Goal: Task Accomplishment & Management: Manage account settings

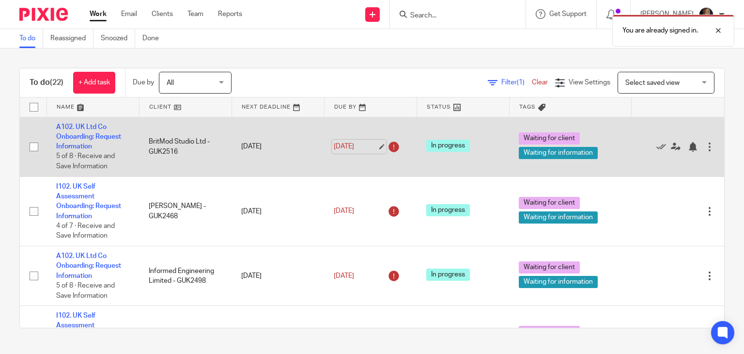
click at [358, 147] on link "21 Aug 2025" at bounding box center [356, 146] width 44 height 10
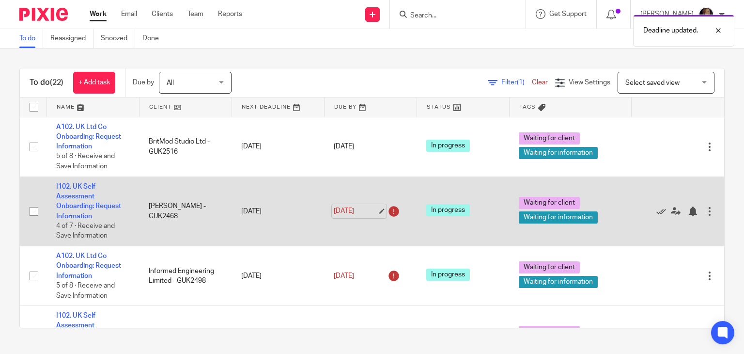
click at [358, 209] on link "21 Aug 2025" at bounding box center [356, 211] width 44 height 10
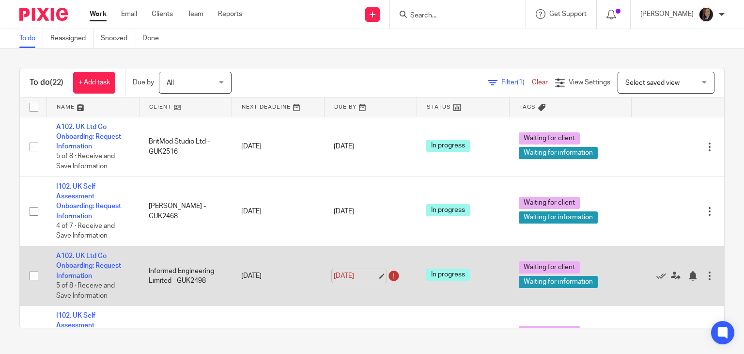
click at [362, 278] on link "21 Aug 2025" at bounding box center [356, 276] width 44 height 10
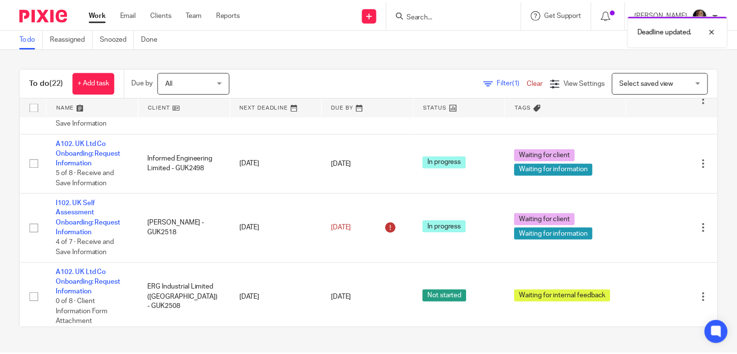
scroll to position [128, 0]
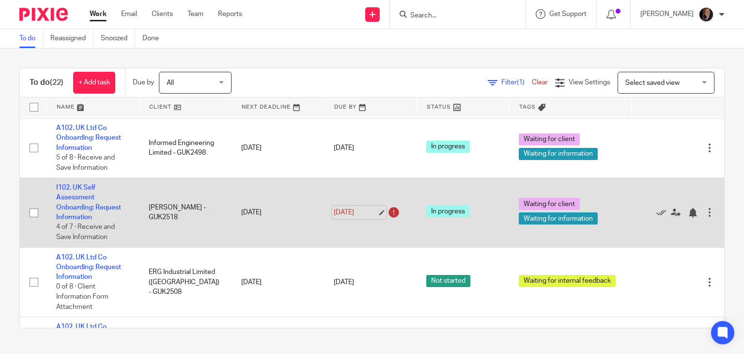
click at [359, 214] on link "21 Aug 2025" at bounding box center [356, 212] width 44 height 10
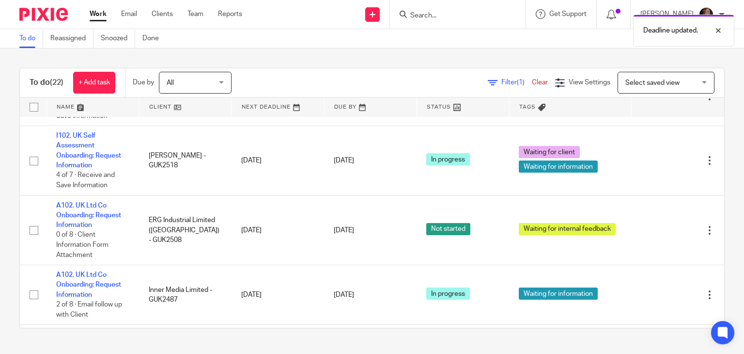
scroll to position [182, 0]
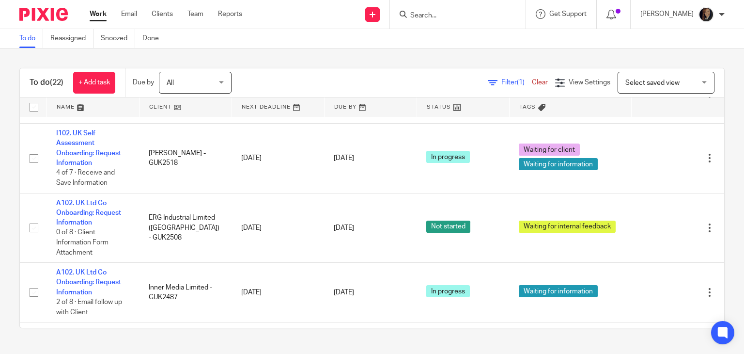
click at [221, 83] on div "All All" at bounding box center [195, 83] width 73 height 22
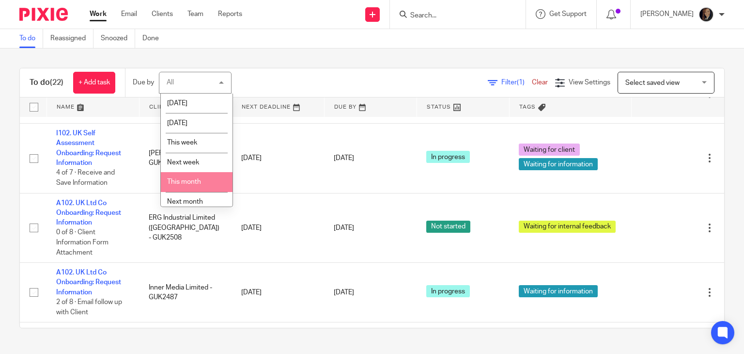
click at [198, 176] on li "This month" at bounding box center [197, 182] width 72 height 20
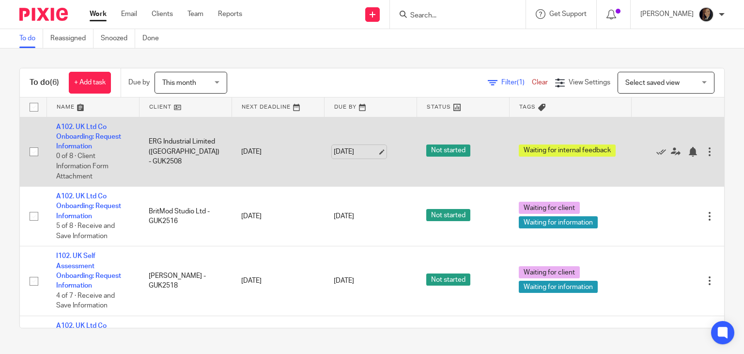
click at [357, 152] on link "[DATE]" at bounding box center [356, 152] width 44 height 10
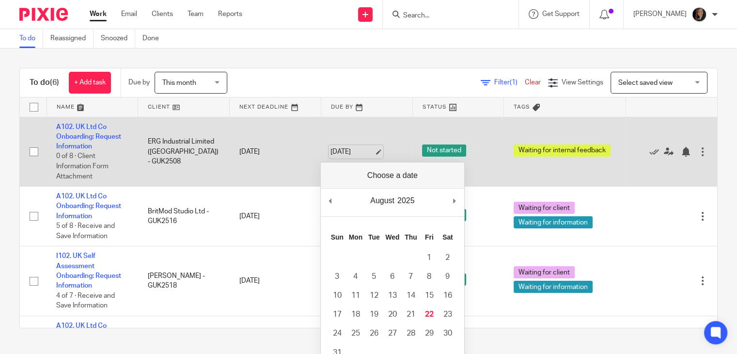
click at [357, 152] on link "22 Aug 2025" at bounding box center [352, 152] width 44 height 10
click at [391, 136] on td "22 Aug 2025" at bounding box center [367, 152] width 92 height 70
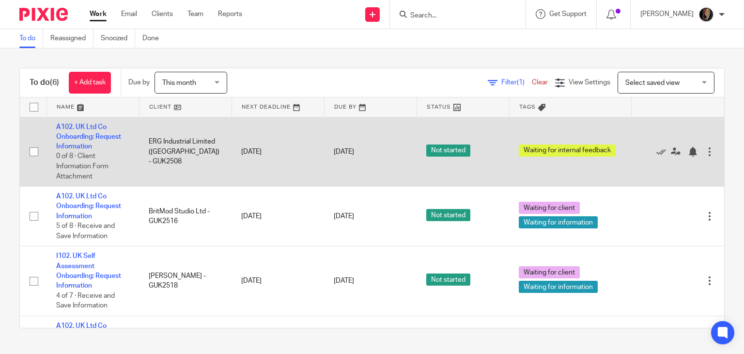
click at [705, 154] on div at bounding box center [710, 152] width 10 height 10
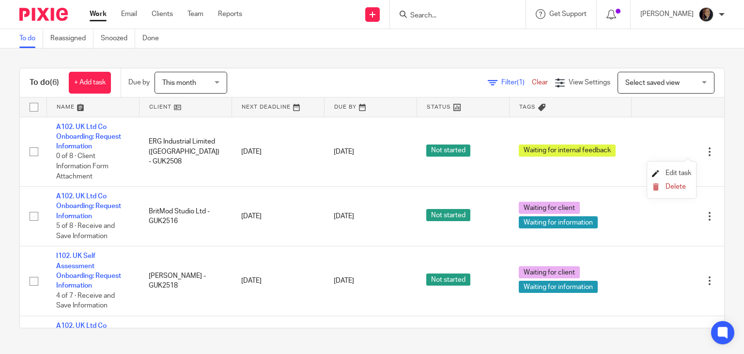
click at [672, 175] on span "Edit task" at bounding box center [679, 173] width 26 height 7
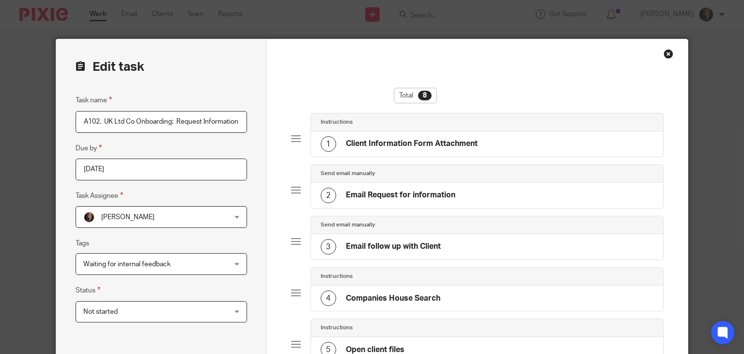
click at [667, 57] on div "Close this dialog window" at bounding box center [669, 54] width 10 height 10
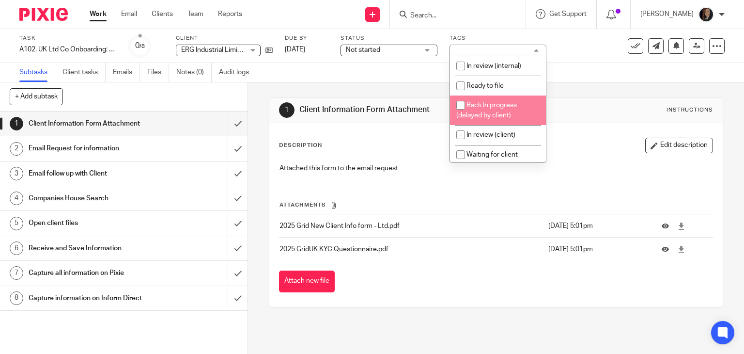
click at [498, 111] on li "Back In progress (delayed by client)" at bounding box center [498, 110] width 96 height 30
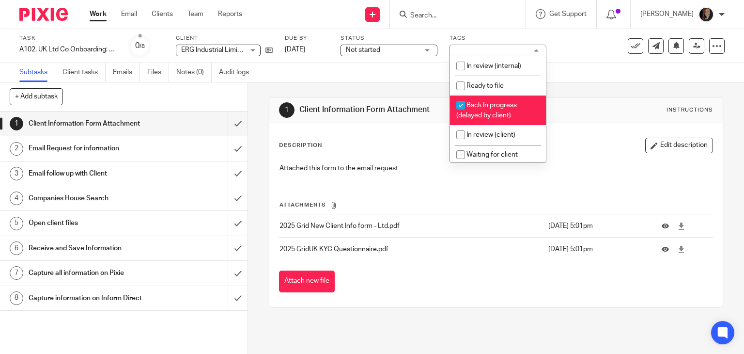
click at [498, 111] on li "Back In progress (delayed by client)" at bounding box center [498, 110] width 96 height 30
checkbox input "false"
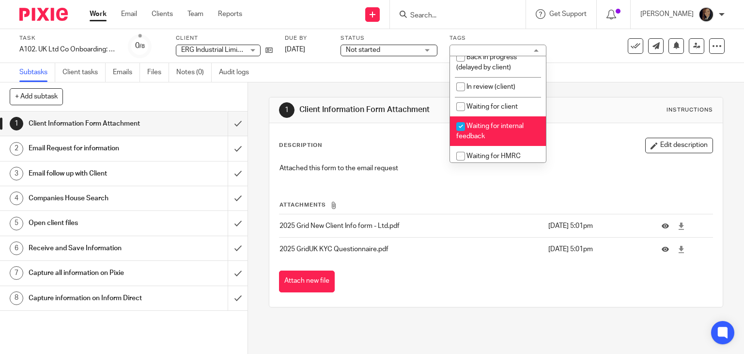
scroll to position [53, 0]
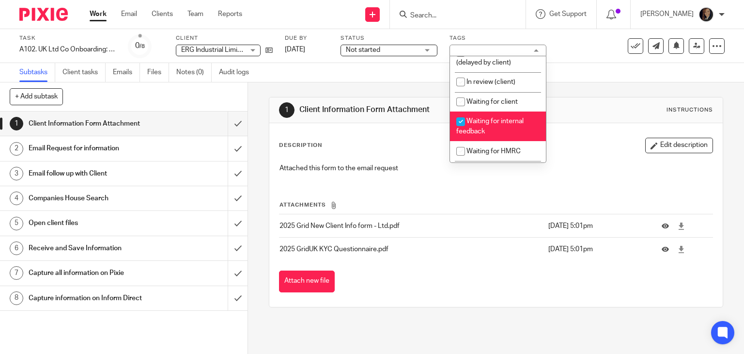
click at [461, 121] on input "checkbox" at bounding box center [460, 121] width 18 height 18
checkbox input "false"
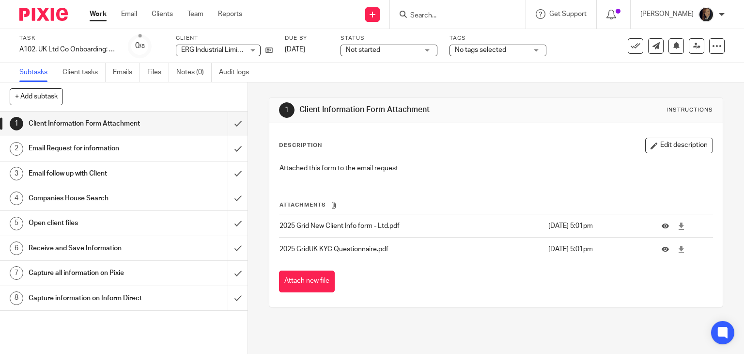
click at [564, 70] on div "Subtasks Client tasks Emails Files Notes (0) Audit logs" at bounding box center [372, 72] width 744 height 19
click at [409, 52] on span "Not started" at bounding box center [382, 50] width 73 height 10
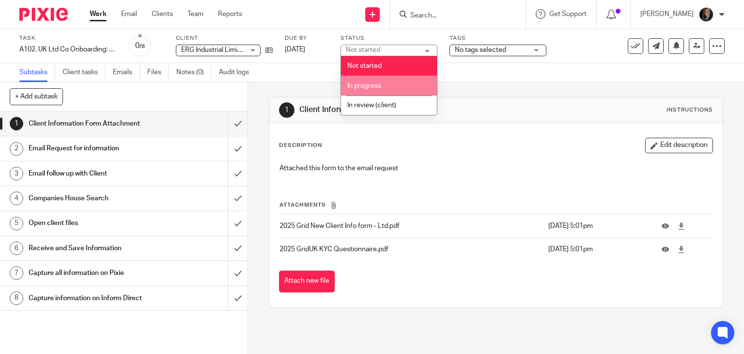
click at [388, 86] on li "In progress" at bounding box center [389, 86] width 96 height 20
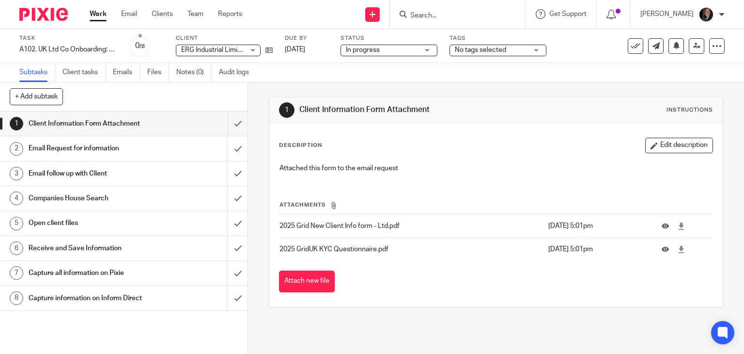
click at [180, 123] on div "Client Information Form Attachment" at bounding box center [123, 123] width 189 height 15
drag, startPoint x: 0, startPoint y: 0, endPoint x: 225, endPoint y: 122, distance: 255.6
click at [225, 122] on input "submit" at bounding box center [124, 123] width 248 height 24
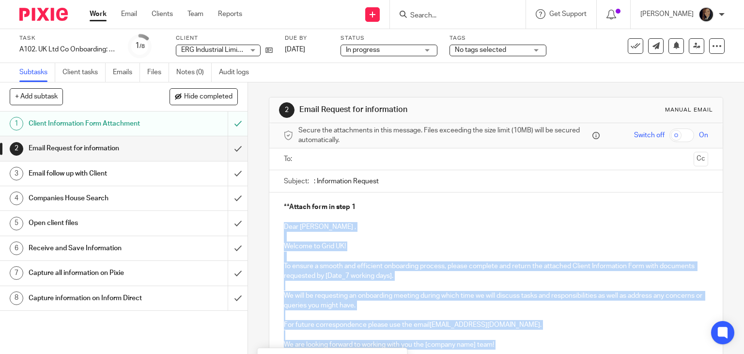
scroll to position [128, 0]
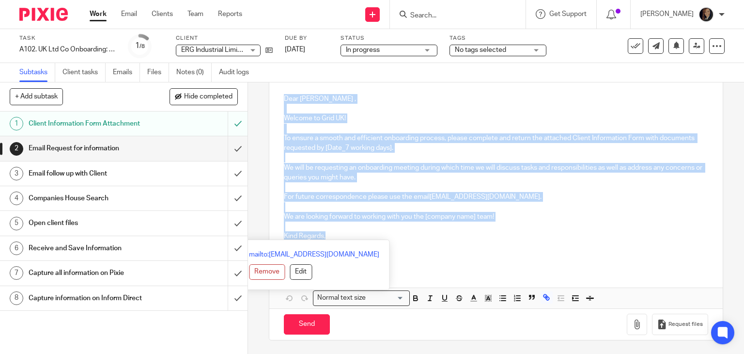
drag, startPoint x: 277, startPoint y: 226, endPoint x: 329, endPoint y: 231, distance: 52.5
click at [329, 231] on div "**Attach form in step 1 Dear [PERSON_NAME] , Welcome to Grid UK! To ensure a sm…" at bounding box center [496, 165] width 454 height 203
copy div "Dear [PERSON_NAME] , Welcome to Grid UK! To ensure a smooth and efficient onboa…"
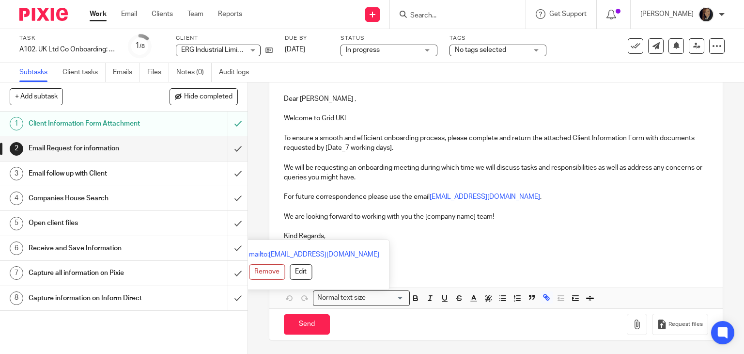
click at [442, 17] on input "Search" at bounding box center [452, 16] width 87 height 9
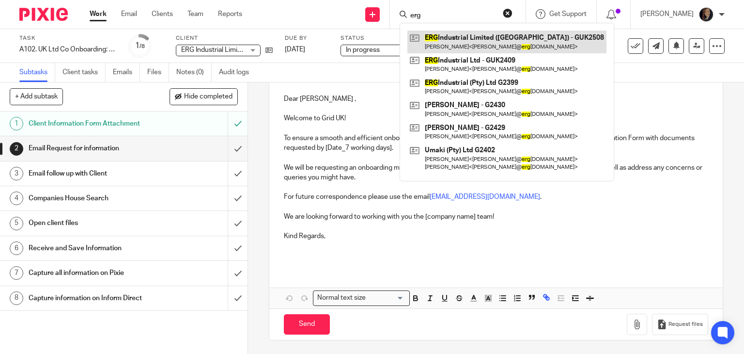
type input "erg"
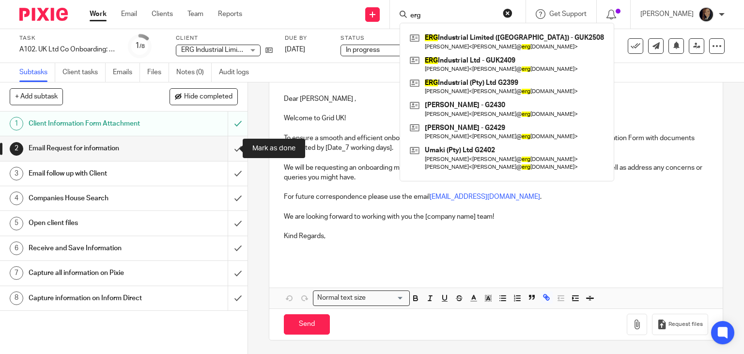
click at [228, 146] on input "submit" at bounding box center [124, 148] width 248 height 24
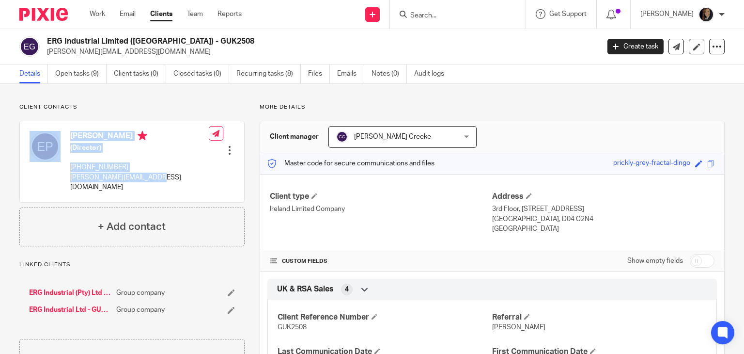
drag, startPoint x: 152, startPoint y: 177, endPoint x: 64, endPoint y: 181, distance: 87.8
click at [64, 181] on div "Eugene Preis (Director) +27 72 226 7759 eugene@ergindustrial.com" at bounding box center [119, 161] width 179 height 71
click at [119, 182] on p "eugene@ergindustrial.com" at bounding box center [139, 182] width 139 height 20
drag, startPoint x: 161, startPoint y: 177, endPoint x: 69, endPoint y: 181, distance: 92.1
click at [69, 181] on div "Eugene Preis (Director) +27 72 226 7759 eugene@ergindustrial.com Edit contact C…" at bounding box center [132, 161] width 224 height 80
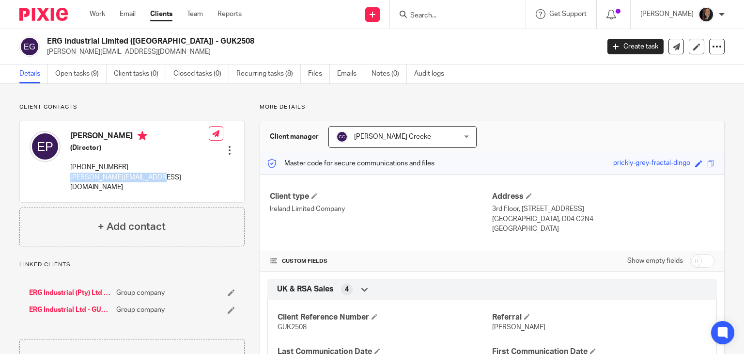
copy p "eugene@ergindustrial.com"
click at [566, 302] on div "Client Reference Number GUK2508 Referral Matt Comins Last Communication Date 15…" at bounding box center [492, 336] width 450 height 87
click at [603, 105] on p "More details" at bounding box center [492, 107] width 465 height 8
drag, startPoint x: 208, startPoint y: 42, endPoint x: 41, endPoint y: 37, distance: 167.2
click at [41, 37] on div "ERG Industrial Limited (Ireland) - GUK2508 eugene@ergindustrial.com" at bounding box center [306, 46] width 574 height 20
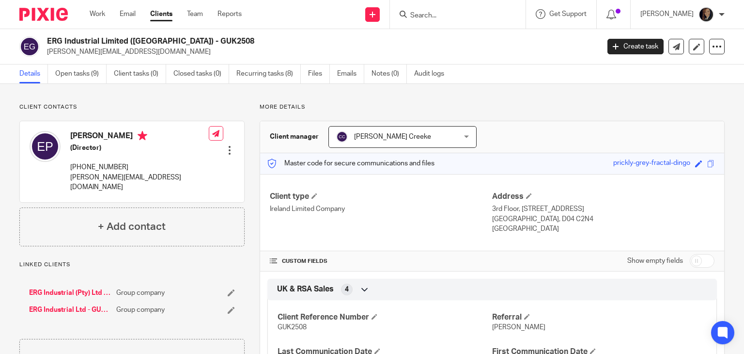
copy div "ERG Industrial Limited ([GEOGRAPHIC_DATA]) - GUK2508"
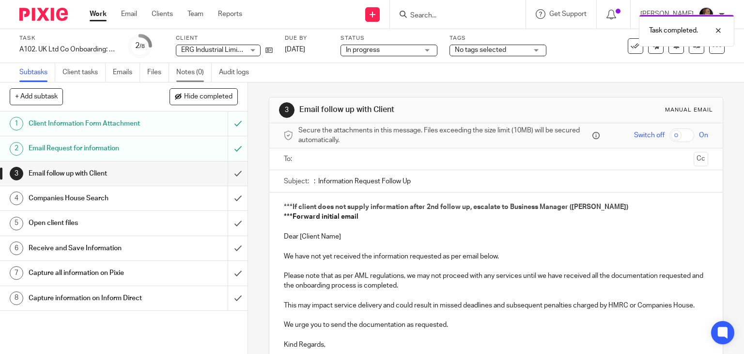
click at [196, 75] on link "Notes (0)" at bounding box center [193, 72] width 35 height 19
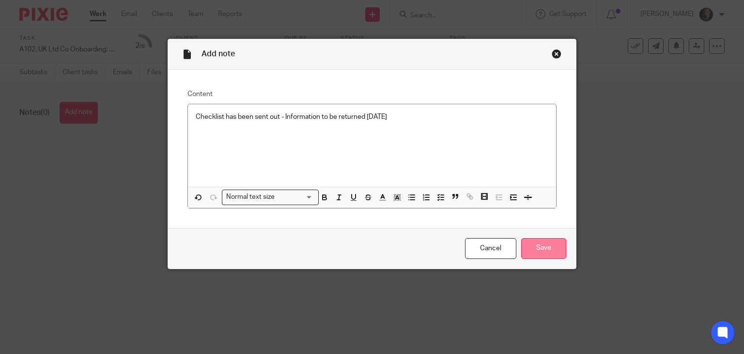
click at [536, 249] on input "Save" at bounding box center [543, 248] width 45 height 21
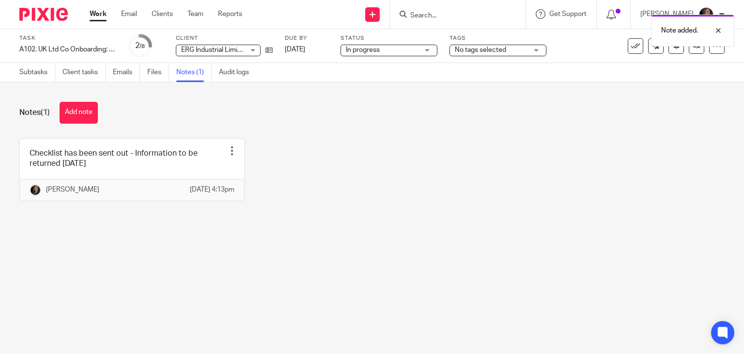
click at [536, 57] on div "Tags No tags selected In review (internal) Ready to file Back In progress (dela…" at bounding box center [498, 45] width 97 height 23
click at [536, 52] on div "No tags selected" at bounding box center [498, 51] width 97 height 12
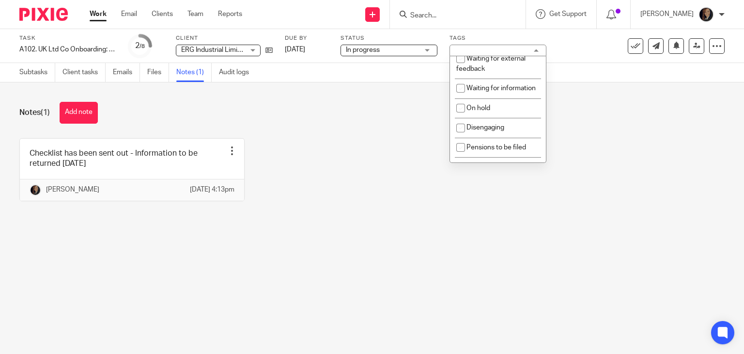
scroll to position [179, 0]
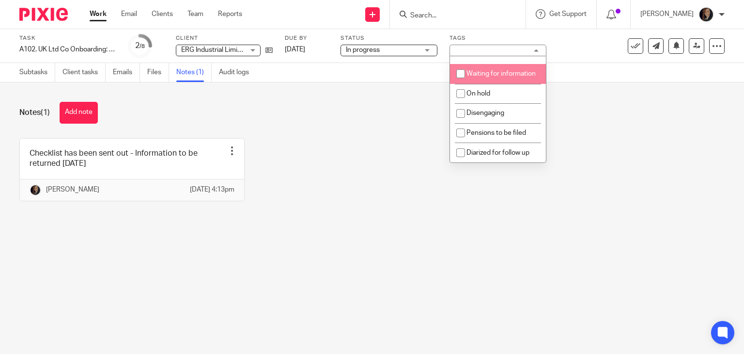
click at [462, 76] on input "checkbox" at bounding box center [460, 73] width 18 height 18
checkbox input "true"
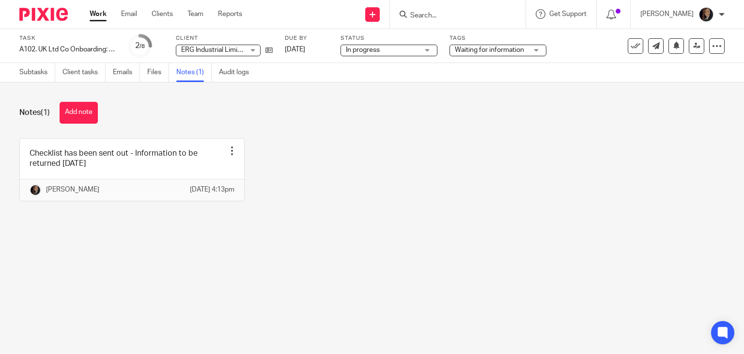
click at [399, 107] on div "Notes (1) Add note" at bounding box center [371, 113] width 705 height 22
click at [99, 17] on link "Work" at bounding box center [98, 14] width 17 height 10
